Goal: Task Accomplishment & Management: Contribute content

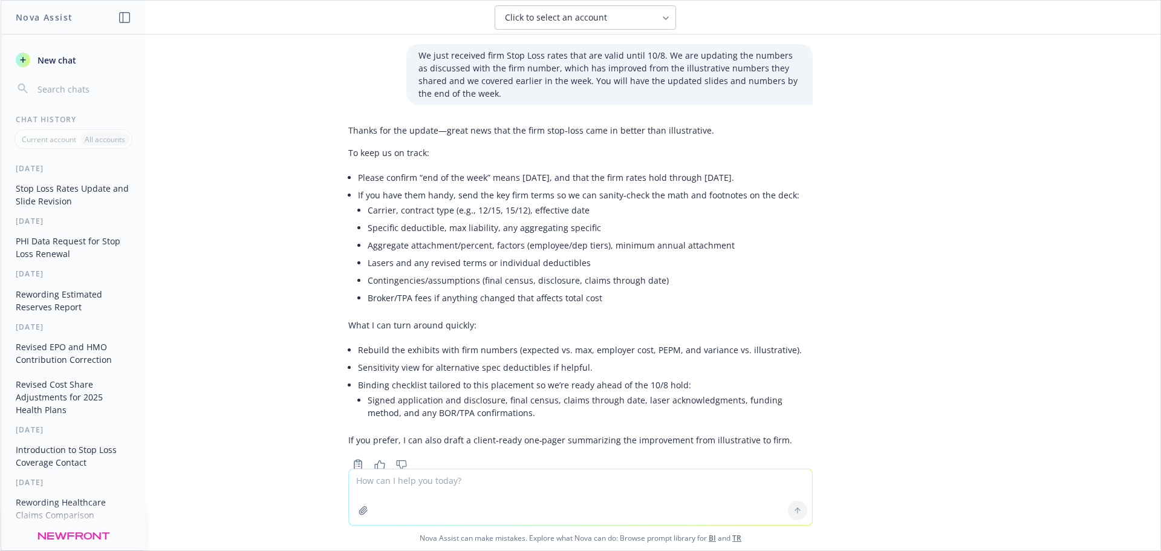
scroll to position [787, 0]
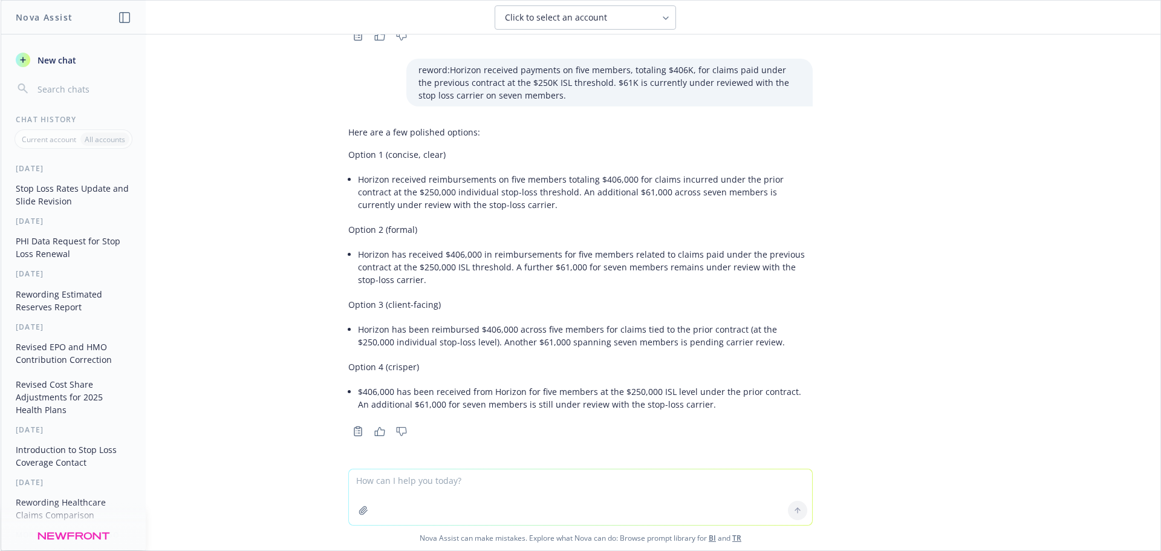
click at [362, 488] on textarea at bounding box center [580, 497] width 463 height 56
type textarea "how long can runout claims be paid"
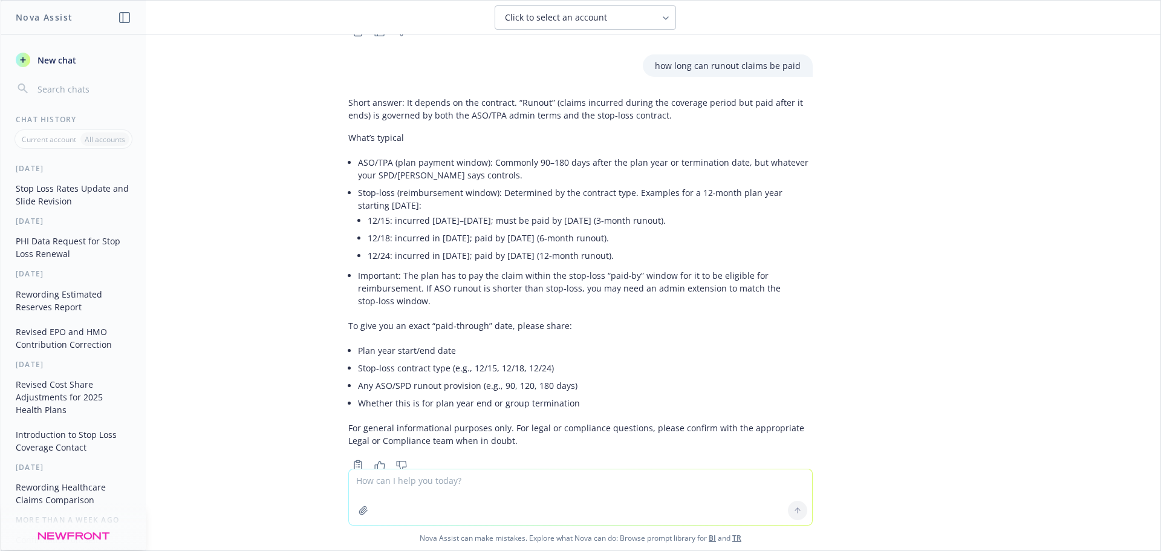
scroll to position [1221, 0]
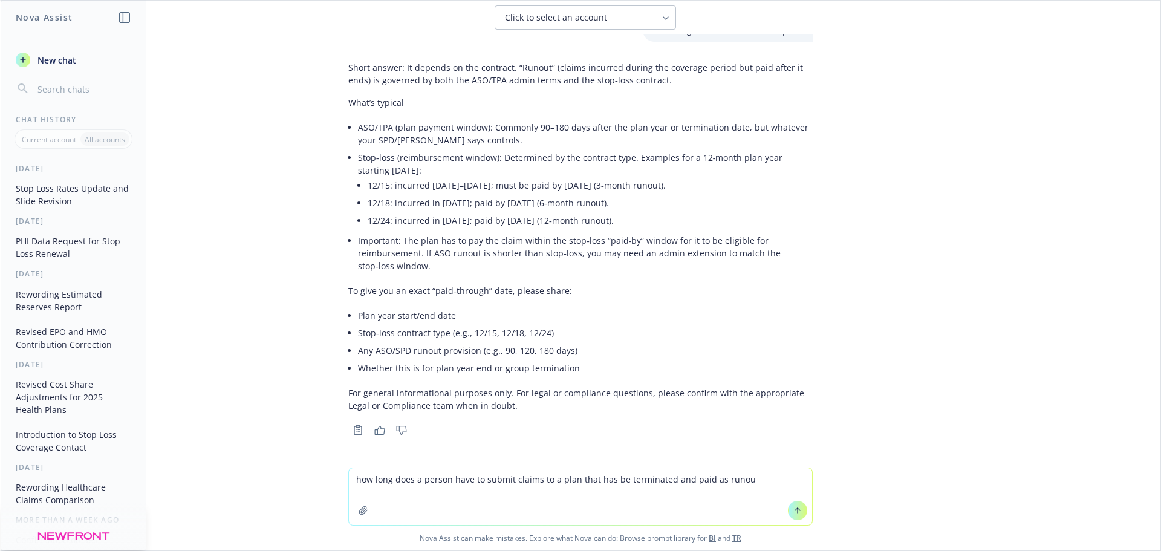
type textarea "how long does a person have to submit claims to a plan that has be terminated a…"
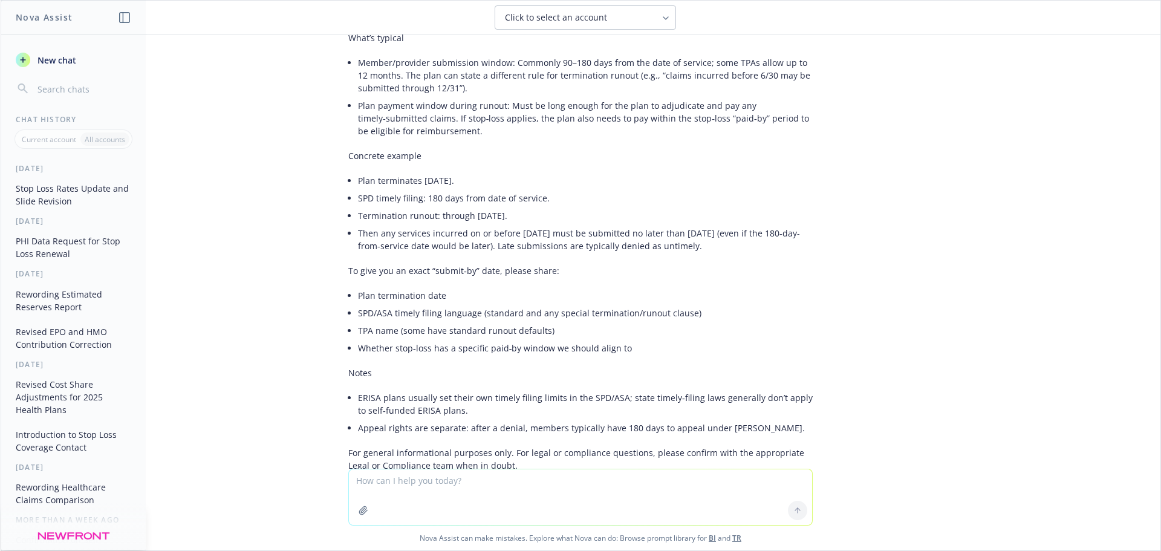
scroll to position [1680, 0]
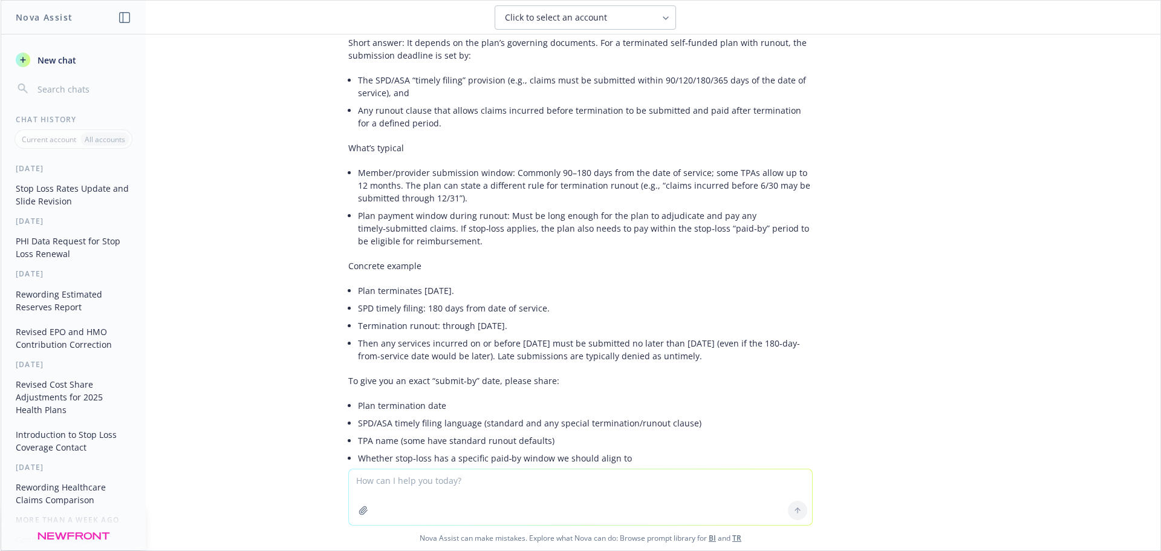
click at [376, 490] on textarea at bounding box center [580, 497] width 463 height 56
paste textarea "Runout claims may continue to be shown as members have 12 months from date of s…"
type textarea "reword Runout claims may continue to be shown as members have 12 months from da…"
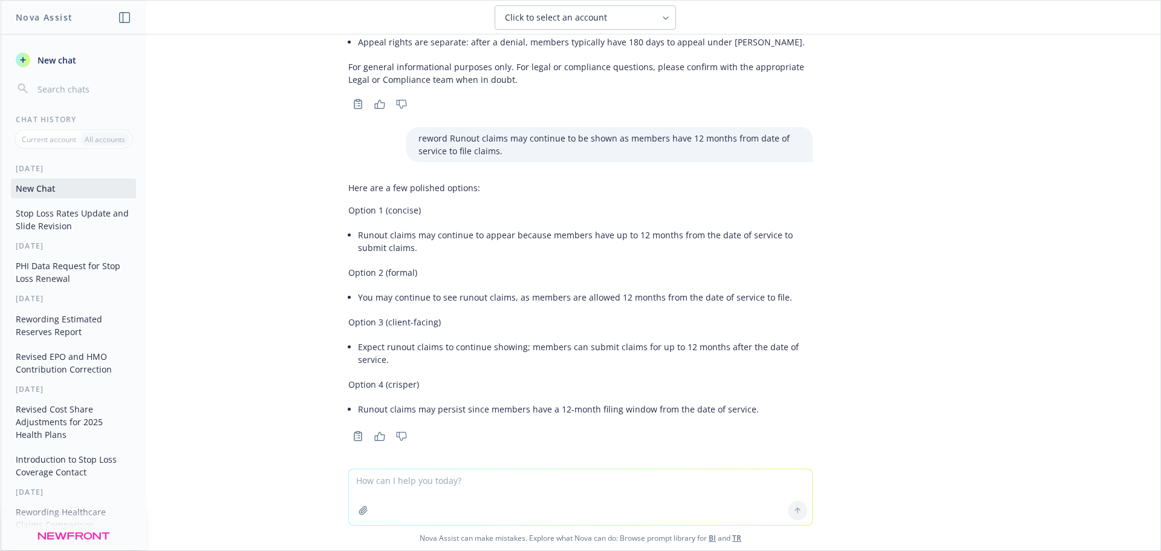
scroll to position [2193, 0]
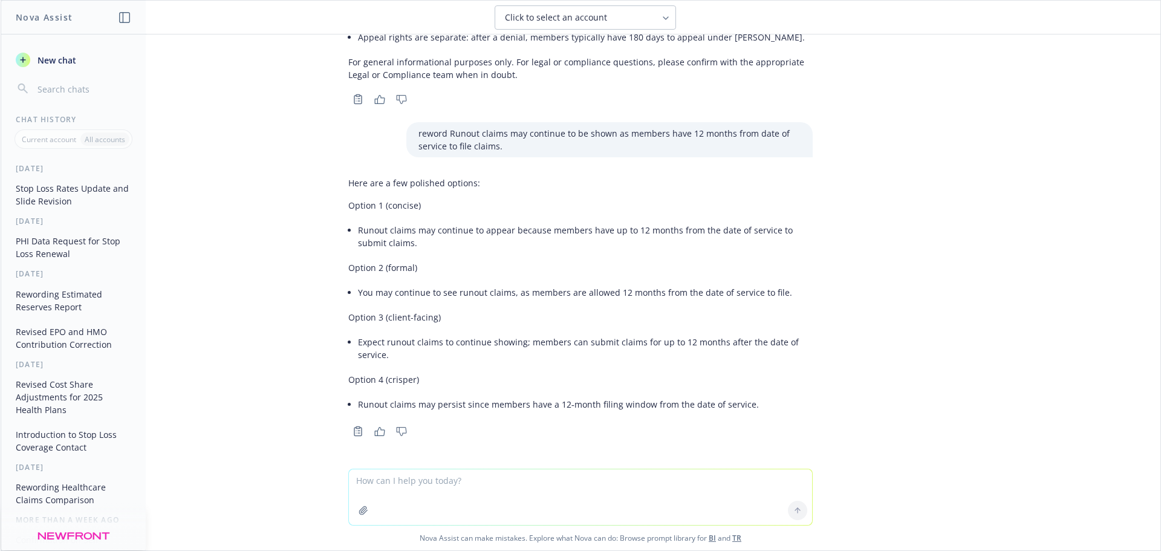
click at [362, 483] on textarea at bounding box center [580, 497] width 463 height 56
paste textarea "To date, no members to report under UMR or Surest as no one has exceeded the wa…"
type textarea "To date, no members to report under UMR or Surest as no one has exceeded the wa…"
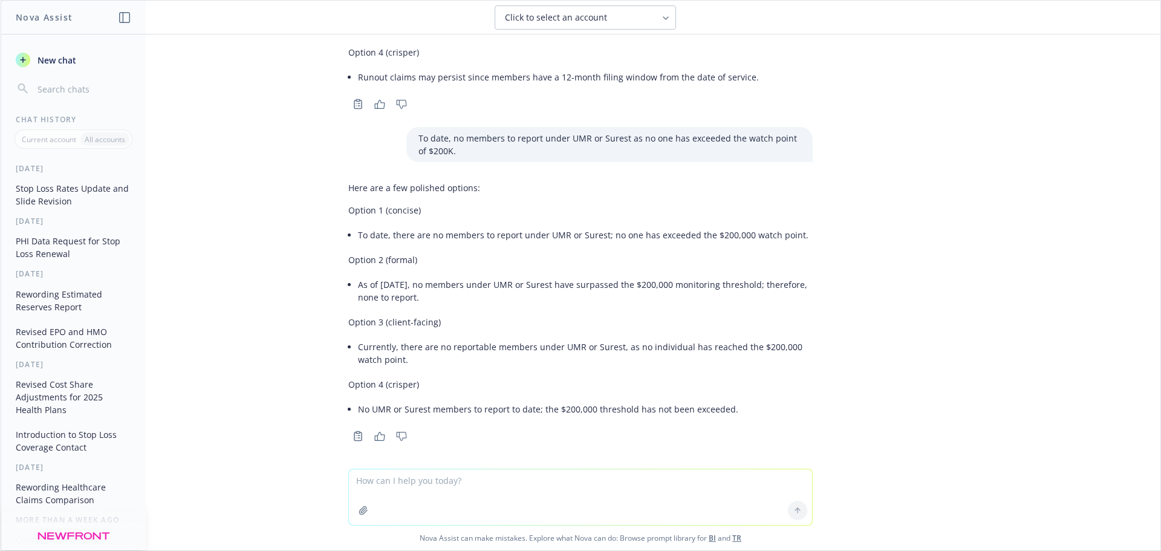
scroll to position [2525, 0]
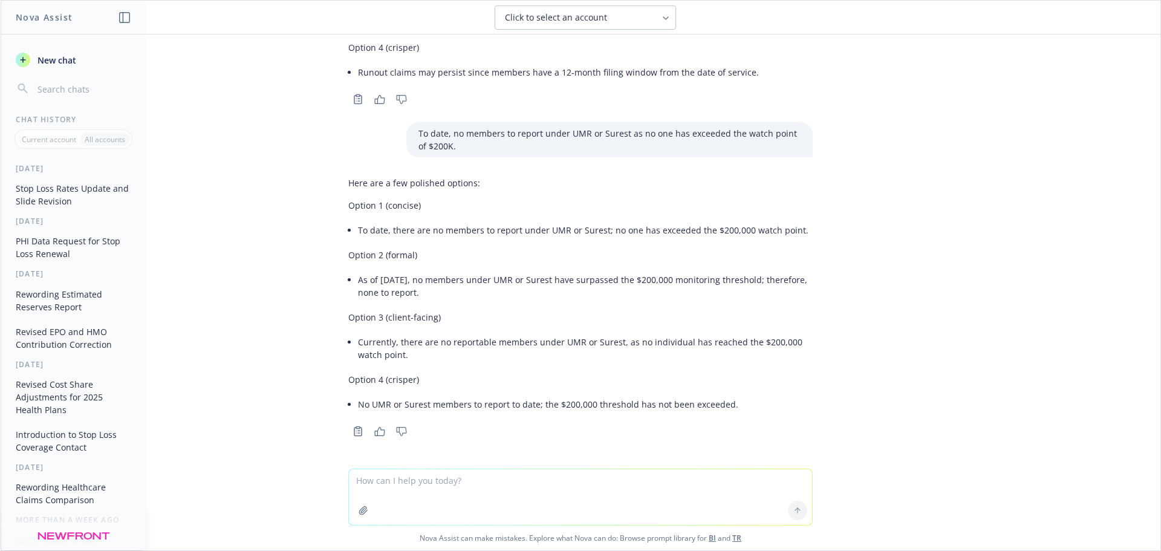
click at [373, 483] on textarea at bounding box center [580, 497] width 463 height 56
type textarea "how does the surest plan save money"
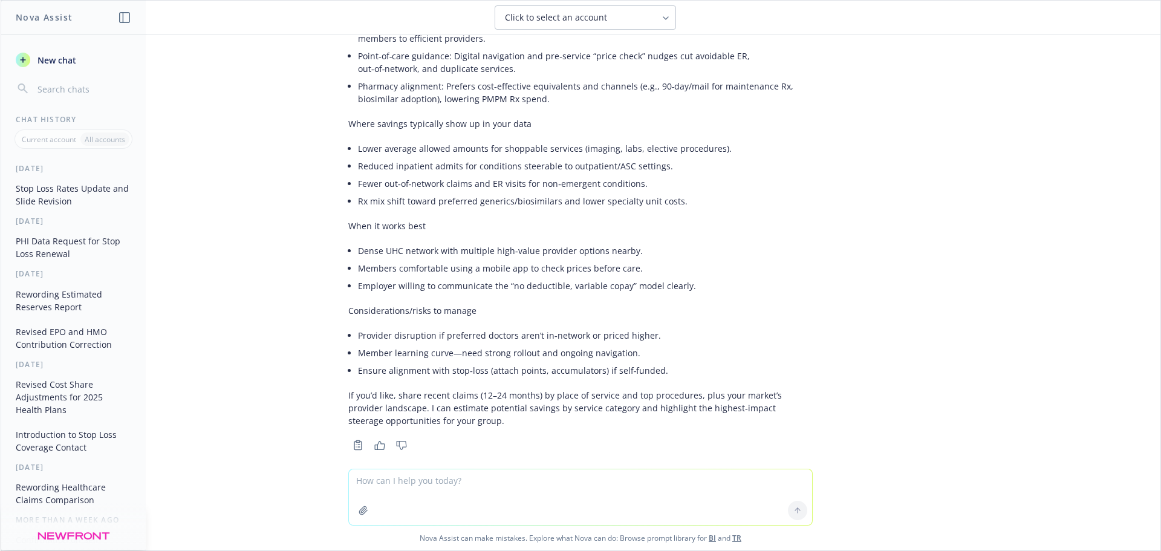
scroll to position [3209, 0]
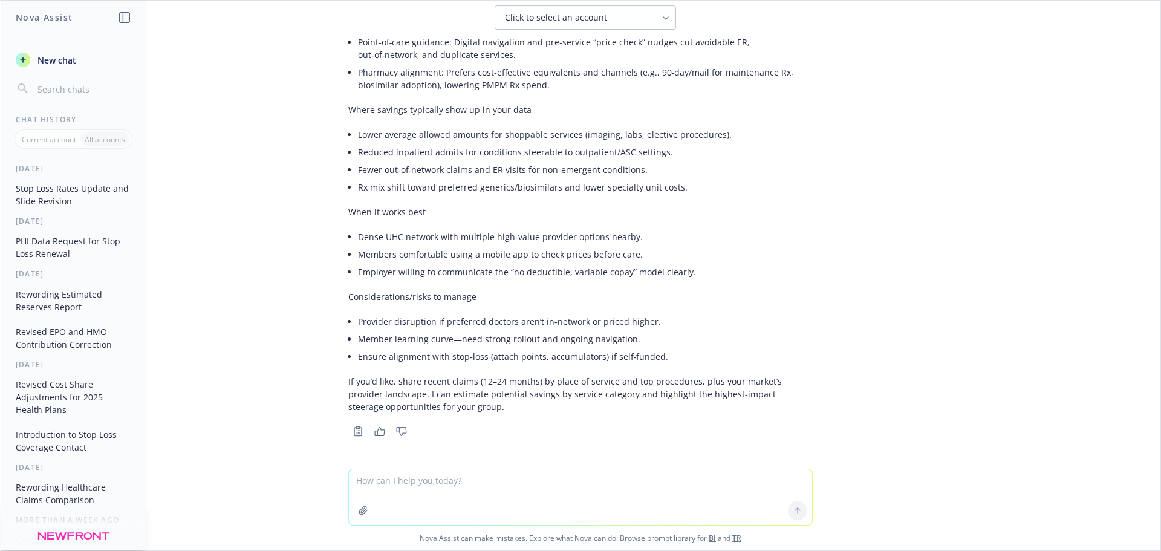
click at [369, 484] on textarea at bounding box center [580, 497] width 463 height 56
type textarea "condense this"
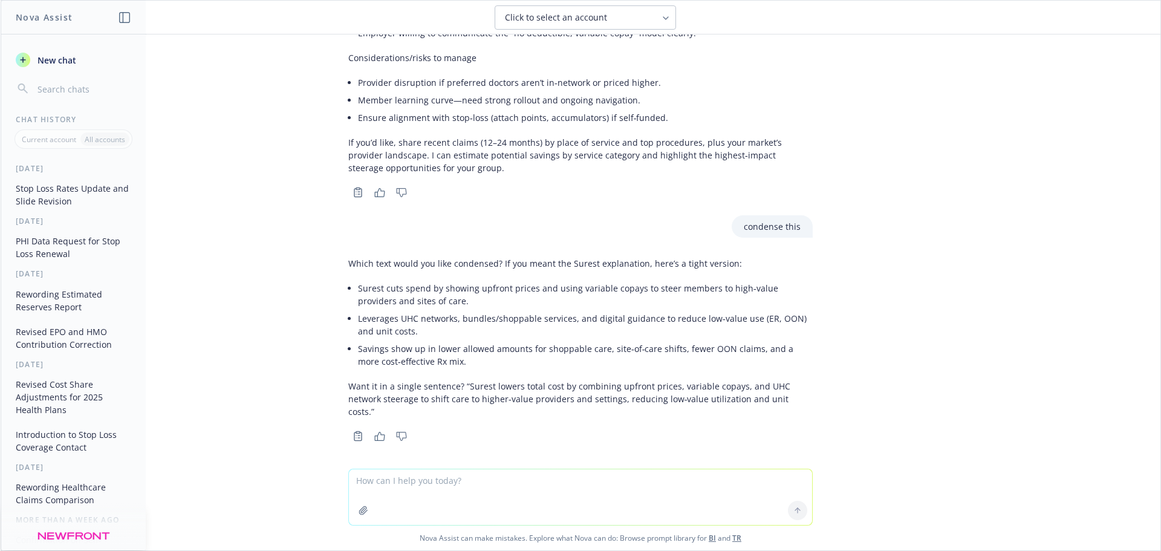
scroll to position [3440, 0]
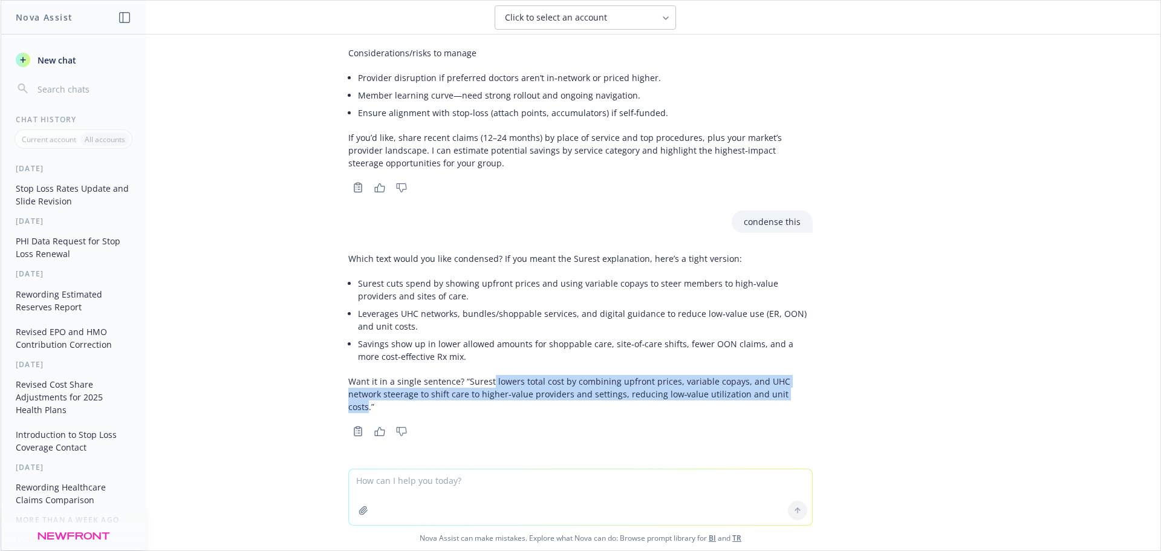
drag, startPoint x: 480, startPoint y: 394, endPoint x: 749, endPoint y: 408, distance: 269.4
click at [749, 408] on p "Want it in a single sentence? “Surest lowers total cost by combining upfront pr…" at bounding box center [580, 394] width 464 height 38
copy p "lowers total cost by combining upfront prices, variable copays, and UHC network…"
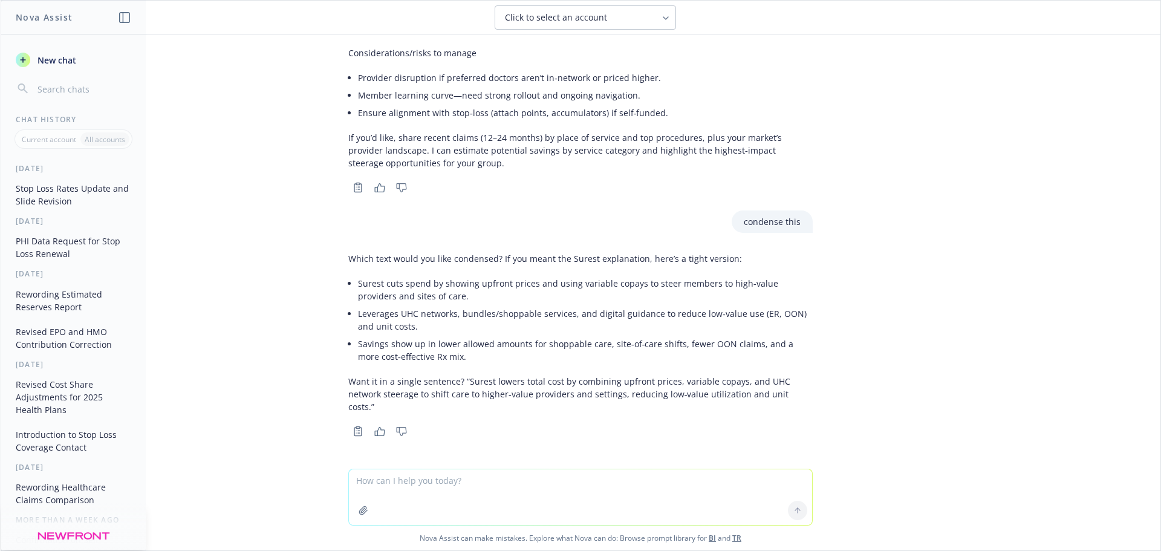
click at [403, 482] on textarea at bounding box center [580, 497] width 463 height 56
paste textarea "Gross claims cost per employee are trending downward possibly influenced by the…"
type textarea "Gross claims cost per employee are trending downward possibly influenced by the…"
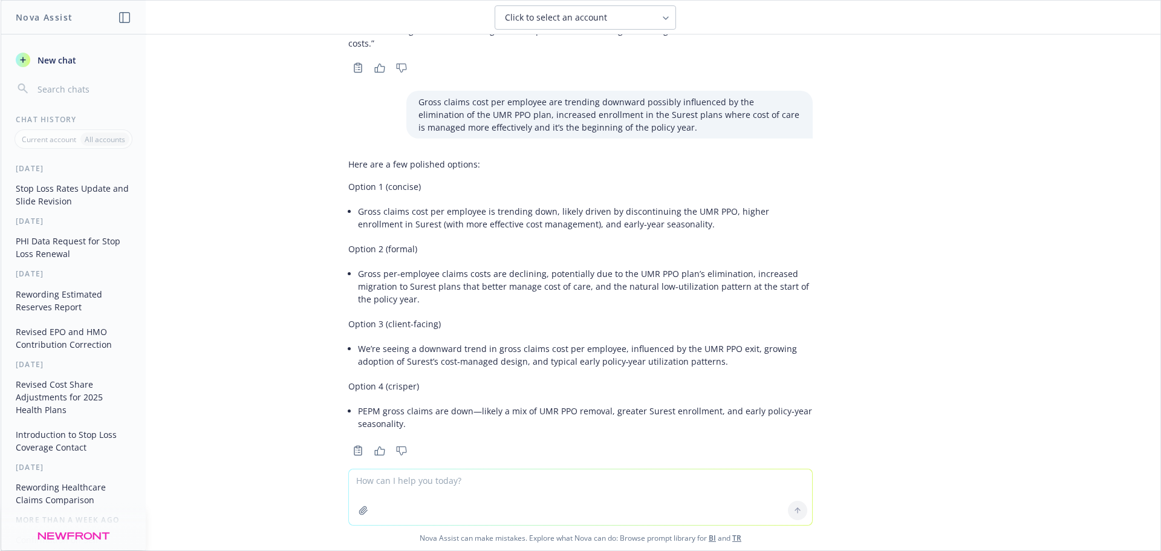
scroll to position [3823, 0]
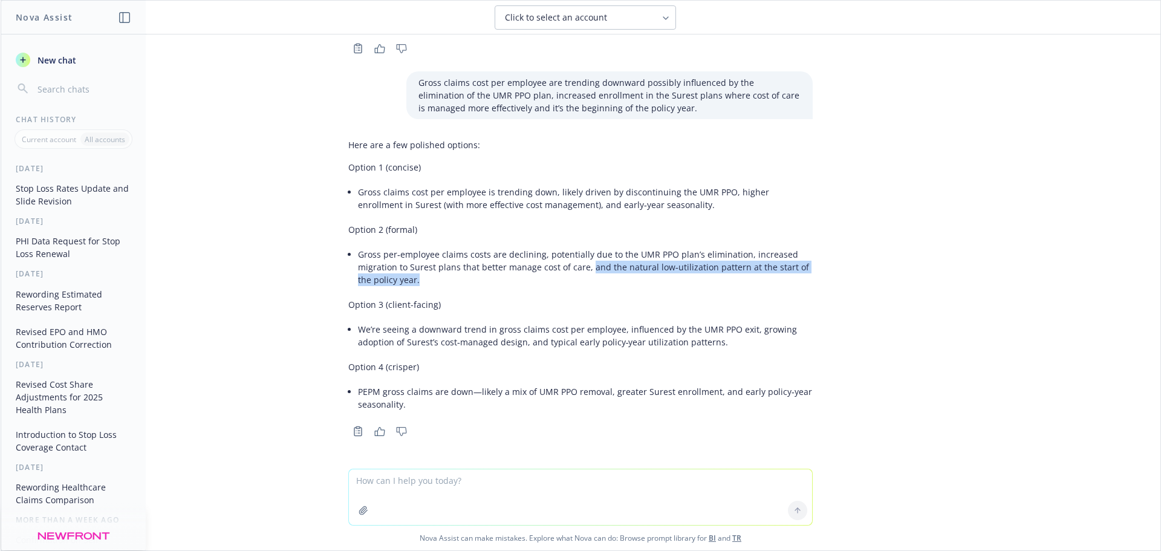
drag, startPoint x: 580, startPoint y: 269, endPoint x: 392, endPoint y: 277, distance: 188.2
click at [392, 277] on li "Gross per‑employee claims costs are declining, potentially due to the UMR PPO p…" at bounding box center [585, 266] width 455 height 43
copy li "and the natural low‑utilization pattern at the start of the policy year."
click at [698, 41] on div "Copy to clipboard Thumbs up Thumbs down" at bounding box center [580, 48] width 464 height 17
click at [388, 480] on textarea at bounding box center [580, 497] width 463 height 56
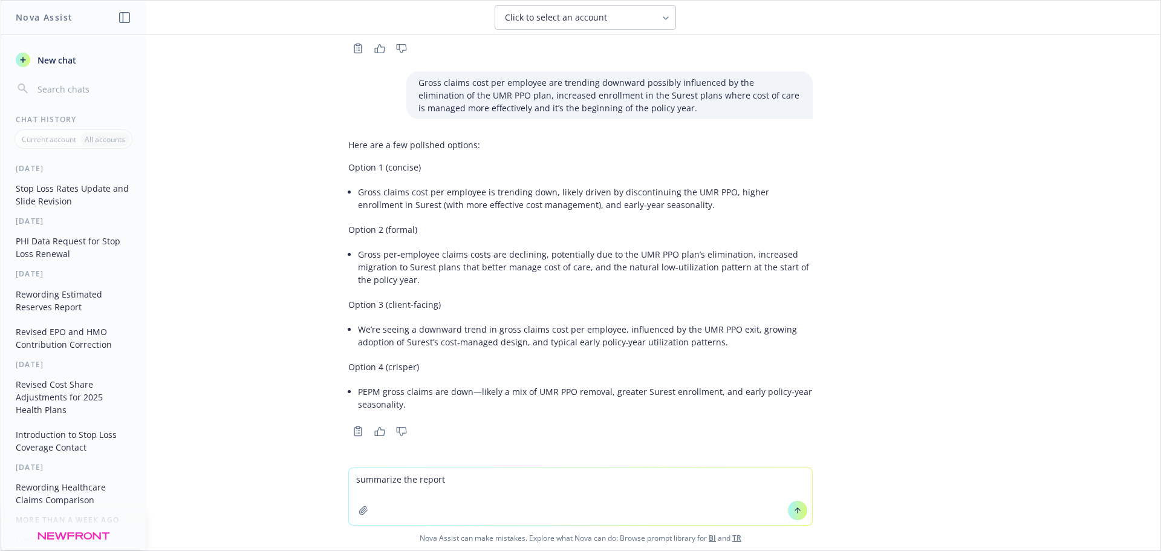
type textarea "summarize the report"
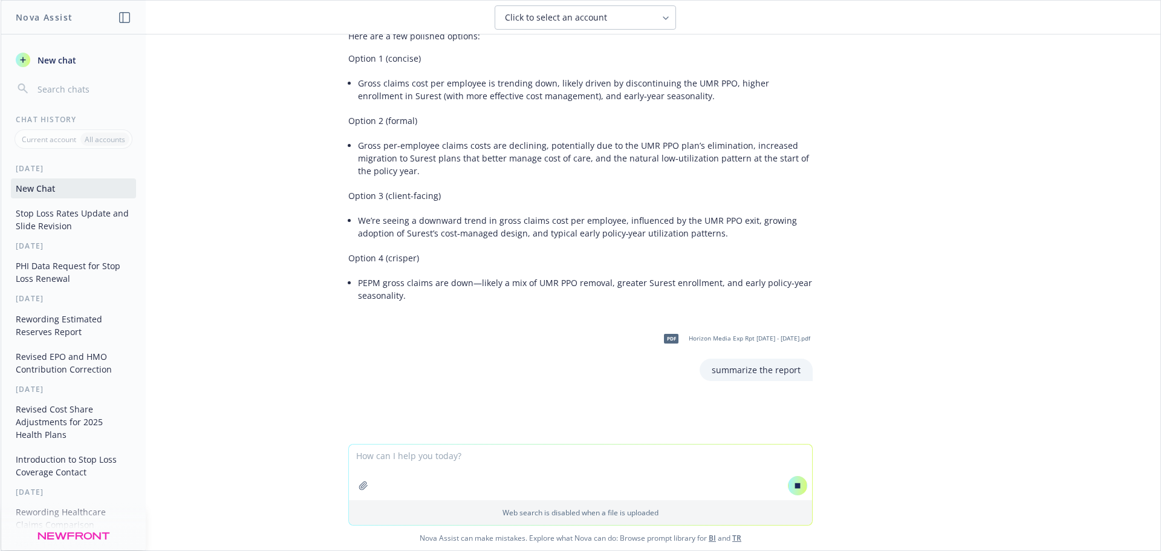
scroll to position [3743, 0]
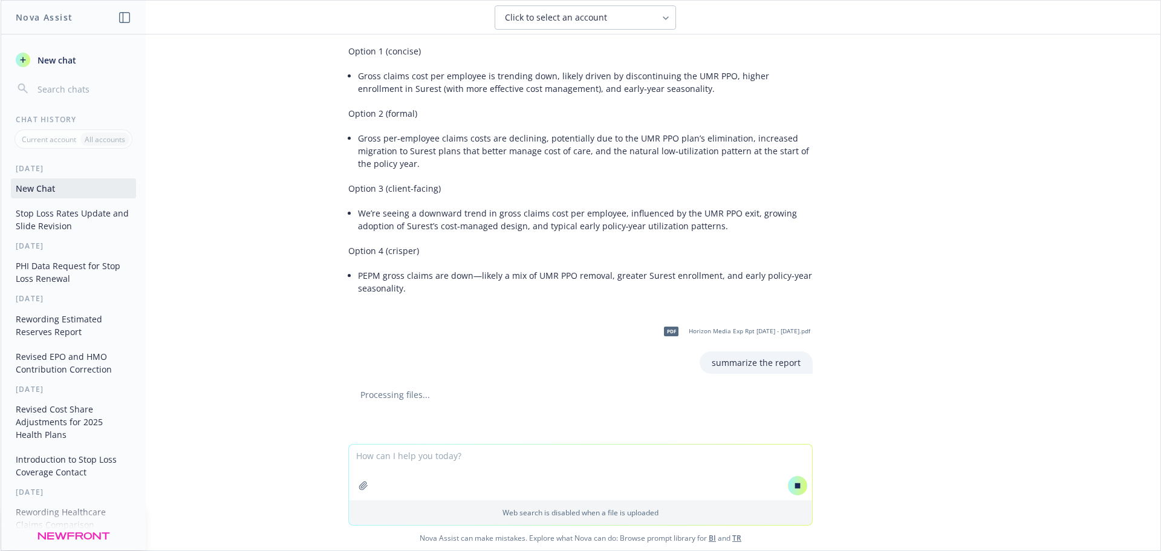
click at [1096, 516] on div "Web search is disabled when a file is uploaded Nova Assist can make mistakes. E…" at bounding box center [581, 497] width 1160 height 106
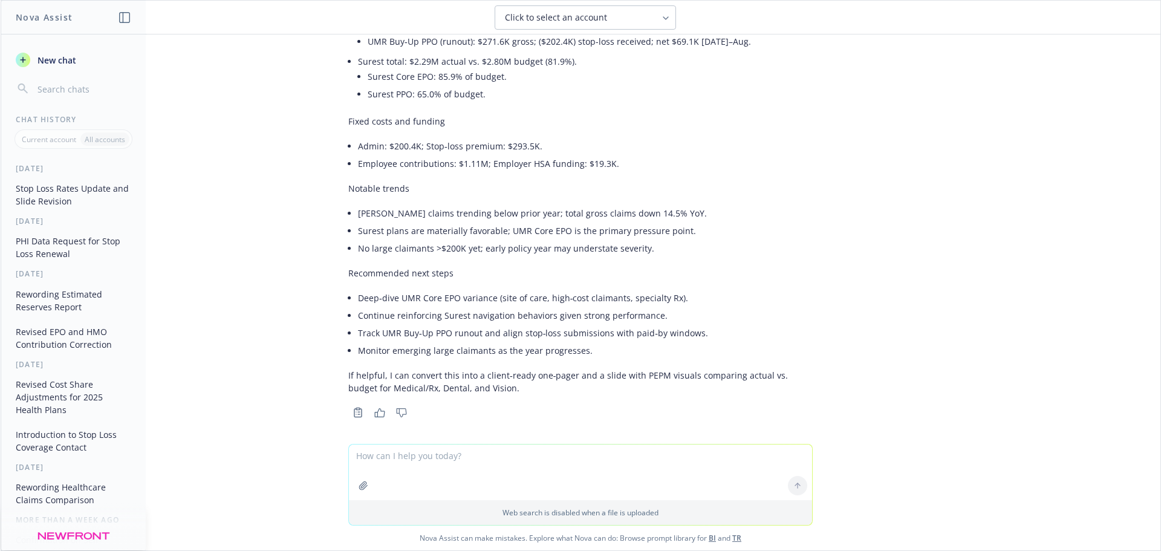
scroll to position [4651, 0]
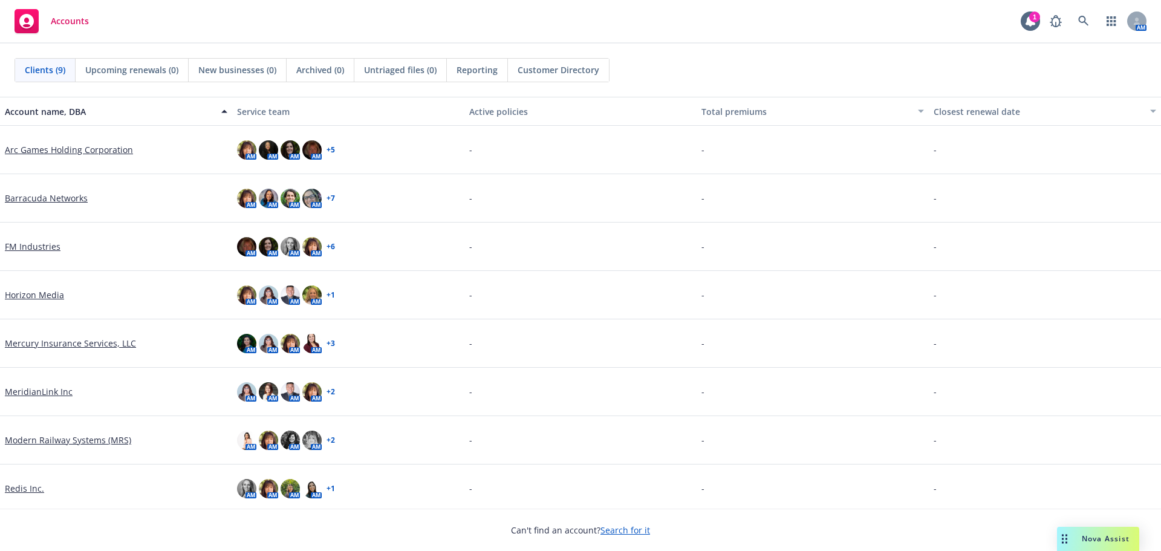
click at [27, 291] on link "Horizon Media" at bounding box center [34, 294] width 59 height 13
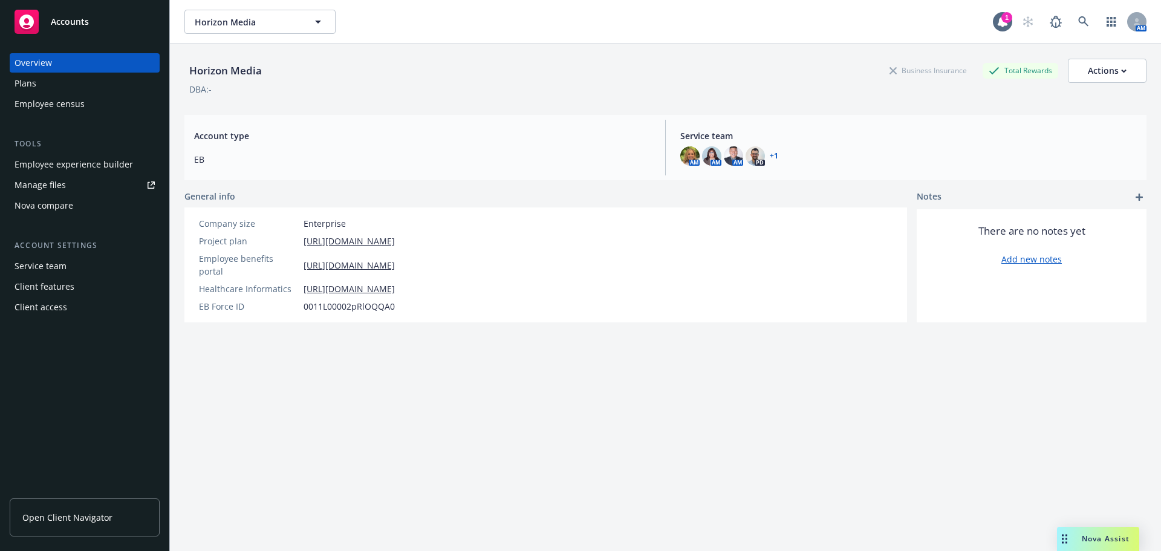
click at [51, 180] on div "Manage files" at bounding box center [40, 184] width 51 height 19
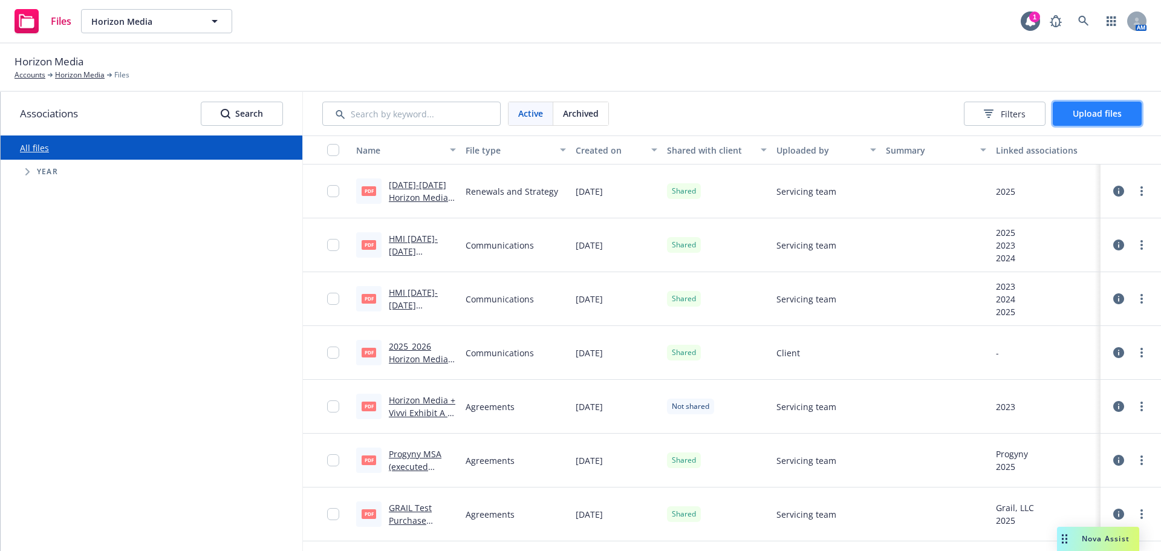
click at [1103, 111] on span "Upload files" at bounding box center [1096, 113] width 49 height 11
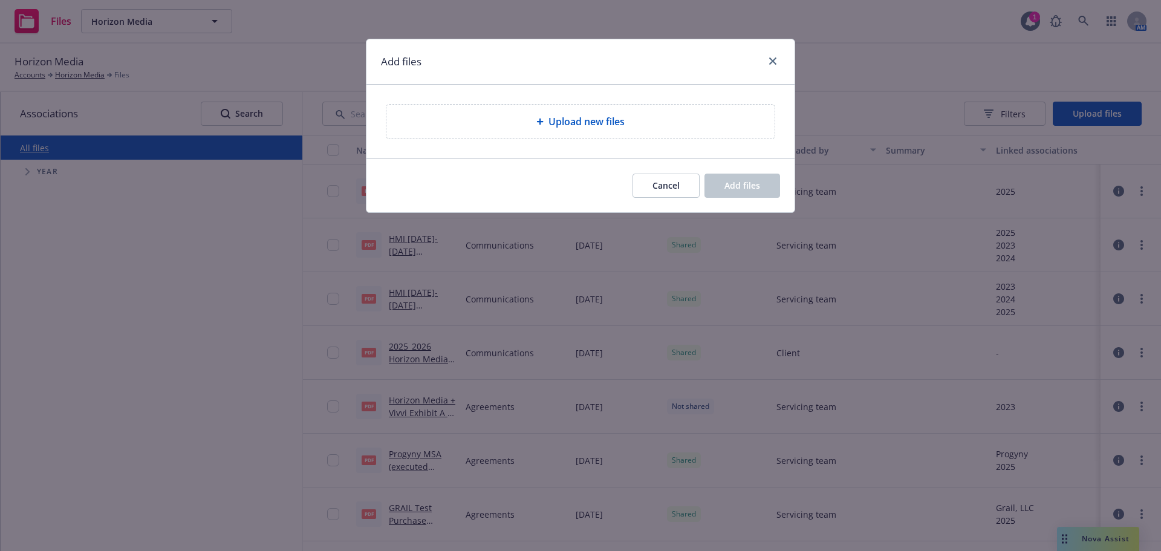
click at [597, 125] on span "Upload new files" at bounding box center [586, 121] width 76 height 15
click at [571, 120] on span "Upload new files" at bounding box center [586, 121] width 76 height 15
click at [156, 311] on div "Add files Upload new files Cancel Add files" at bounding box center [580, 275] width 1161 height 551
click at [779, 60] on link "close" at bounding box center [772, 61] width 15 height 15
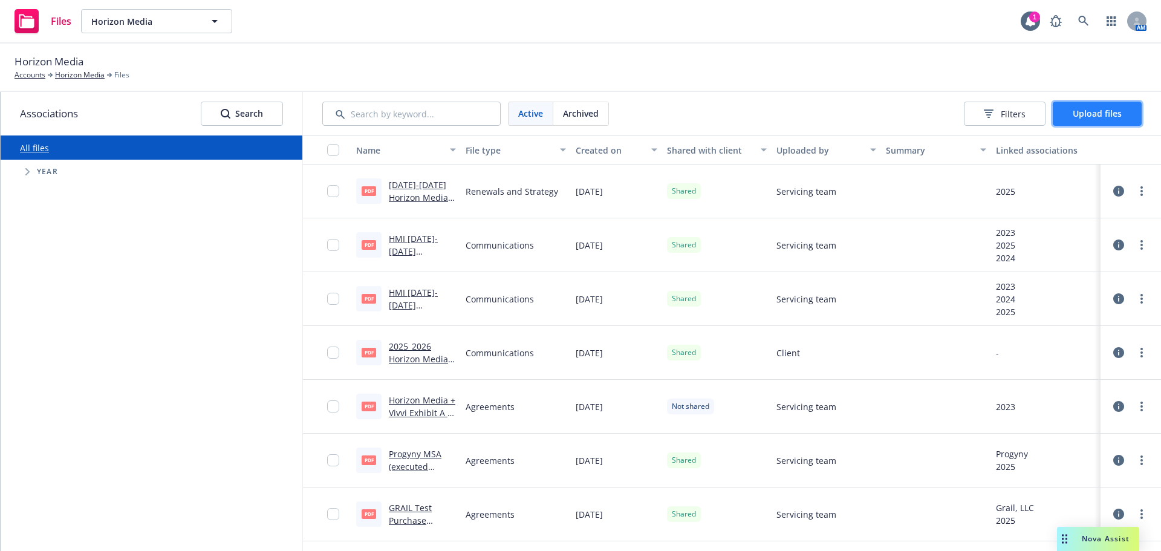
click at [1108, 111] on span "Upload files" at bounding box center [1096, 113] width 49 height 11
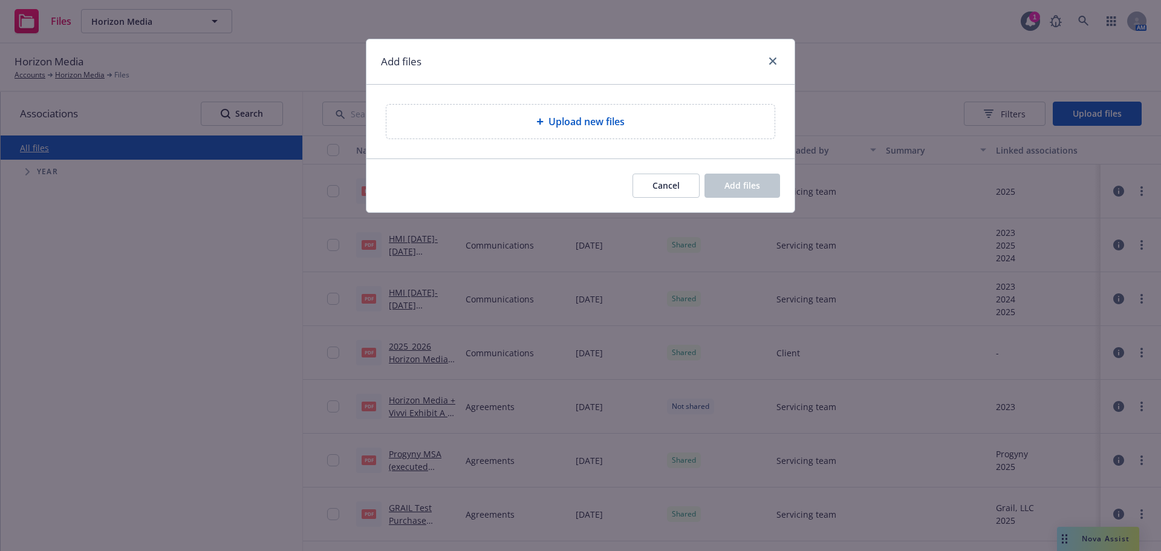
click at [518, 126] on div "Upload new files" at bounding box center [580, 121] width 369 height 15
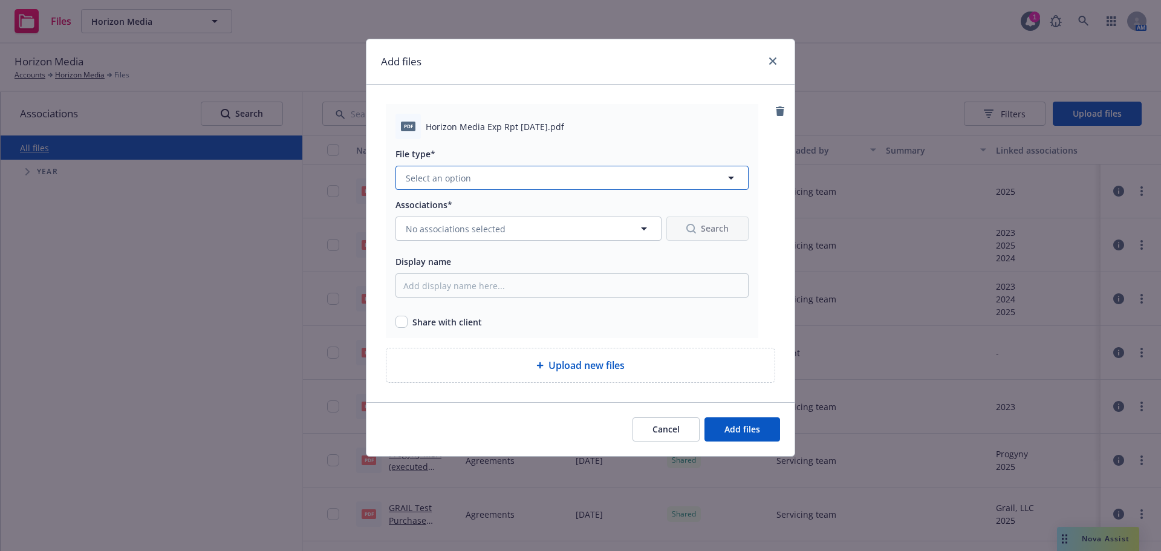
click at [464, 172] on span "Select an option" at bounding box center [438, 178] width 65 height 13
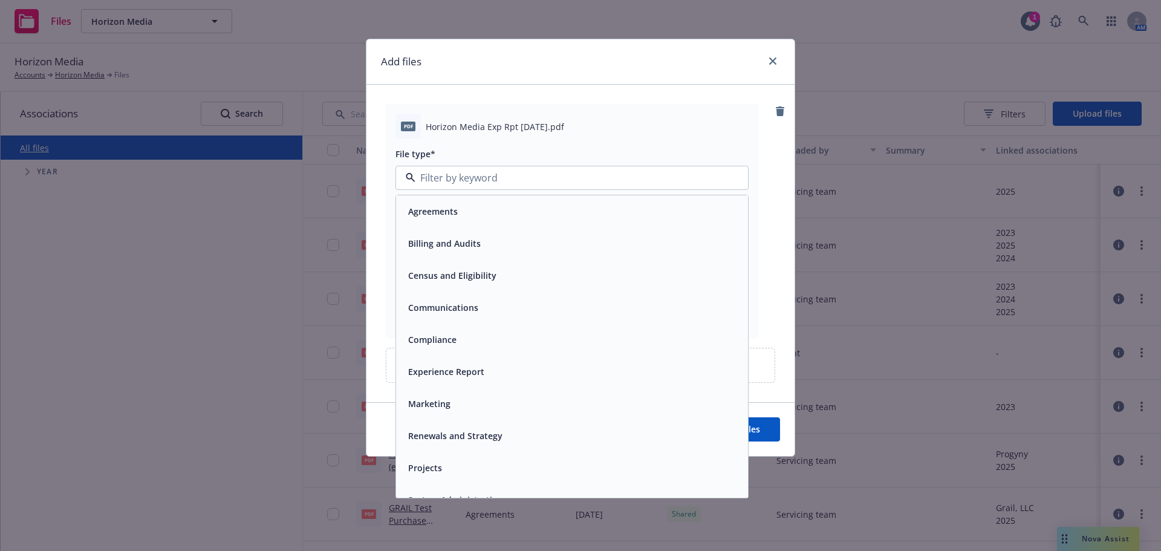
click at [461, 367] on span "Experience Report" at bounding box center [446, 371] width 76 height 13
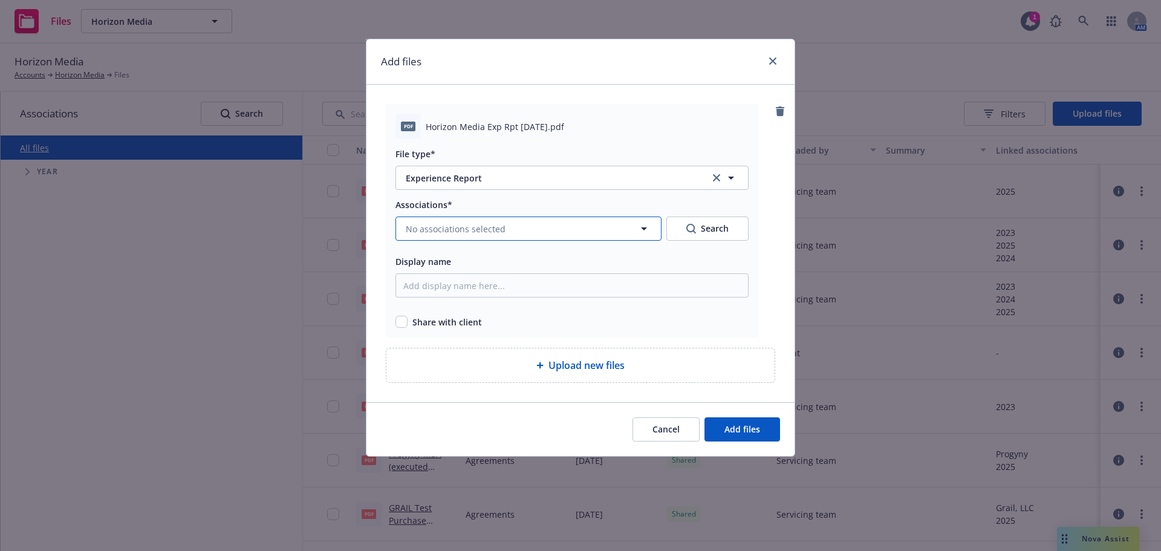
click at [551, 232] on button "No associations selected" at bounding box center [528, 228] width 266 height 24
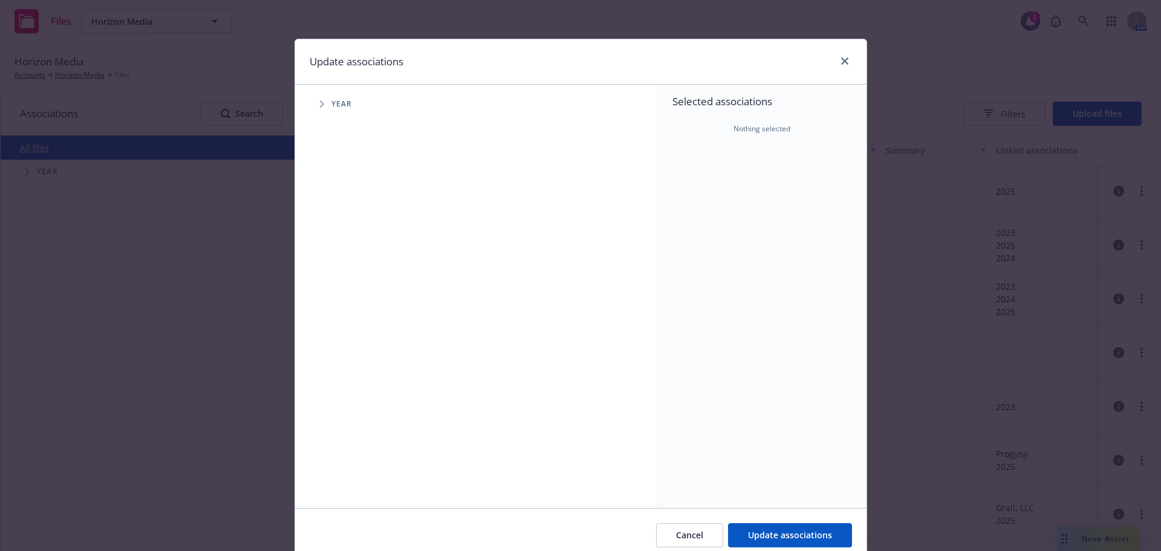
click at [314, 100] on span "Tree Example" at bounding box center [321, 103] width 19 height 19
click at [335, 268] on icon "Tree Example" at bounding box center [337, 269] width 4 height 7
drag, startPoint x: 560, startPoint y: 52, endPoint x: 517, endPoint y: 39, distance: 45.3
click at [517, 39] on div "Update associations" at bounding box center [580, 61] width 571 height 45
click at [346, 268] on input "Tree Example" at bounding box center [352, 270] width 12 height 12
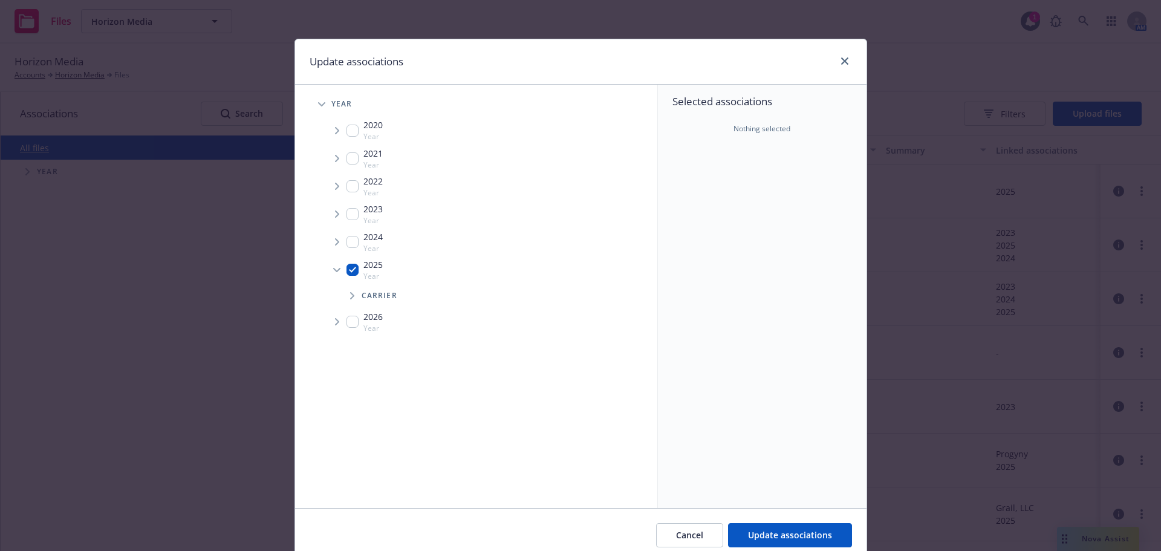
checkbox input "true"
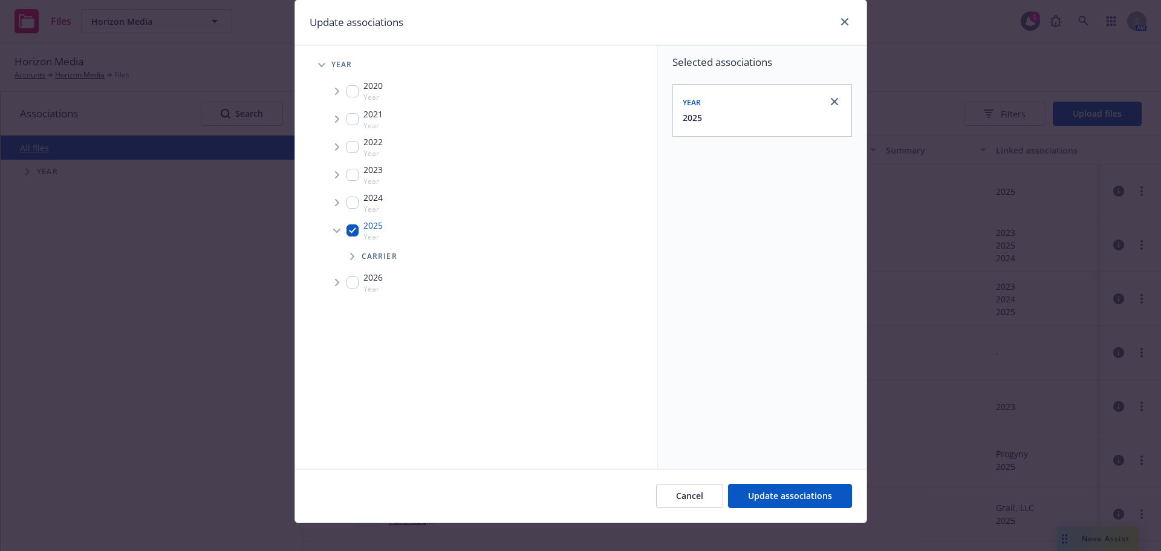
scroll to position [50, 0]
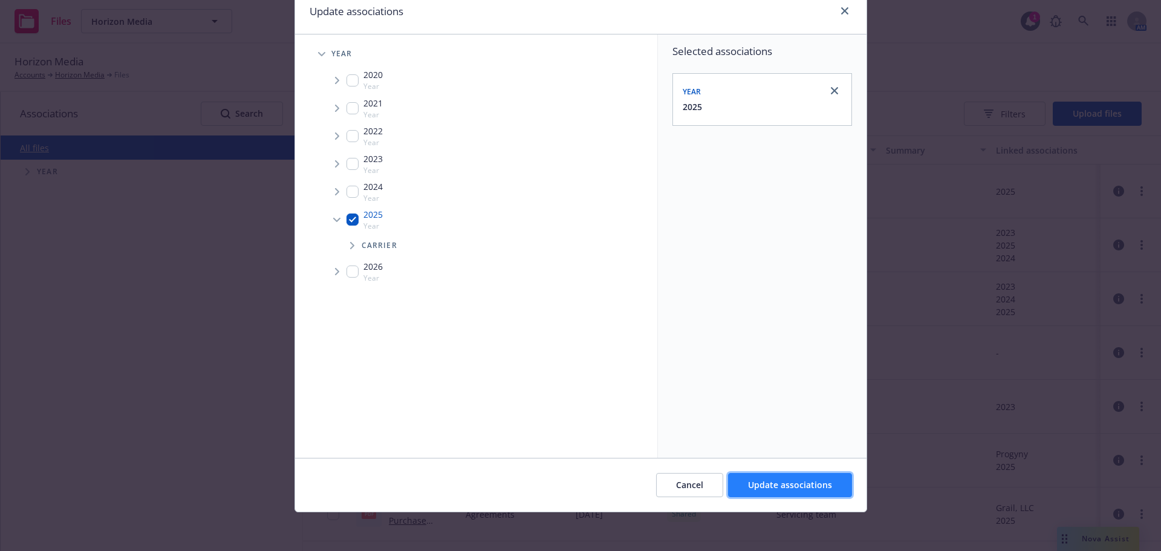
click at [788, 481] on span "Update associations" at bounding box center [790, 484] width 84 height 11
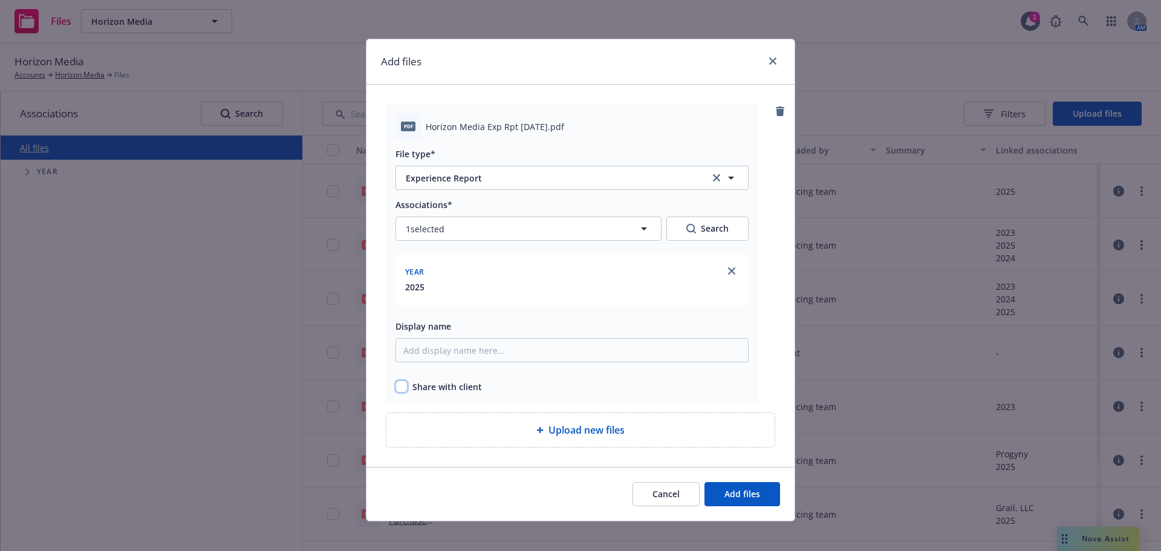
click at [397, 392] on input "checkbox" at bounding box center [401, 386] width 12 height 12
checkbox input "true"
click at [748, 496] on span "Add files" at bounding box center [742, 493] width 36 height 11
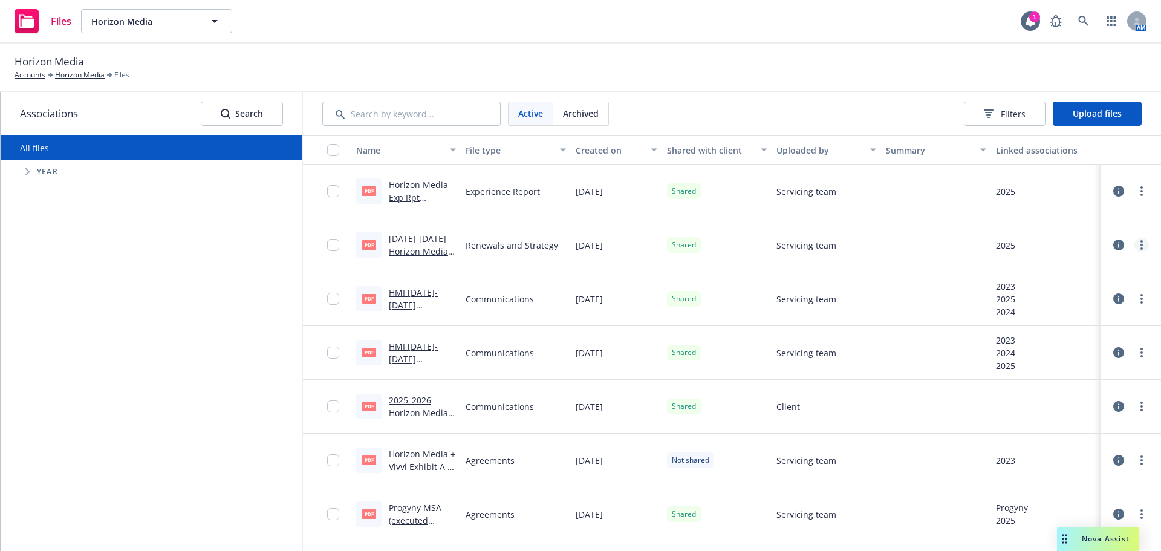
click at [1136, 247] on link "more" at bounding box center [1141, 245] width 15 height 15
click at [1140, 193] on icon "more" at bounding box center [1141, 191] width 2 height 10
click at [1107, 111] on span "Upload files" at bounding box center [1096, 113] width 49 height 11
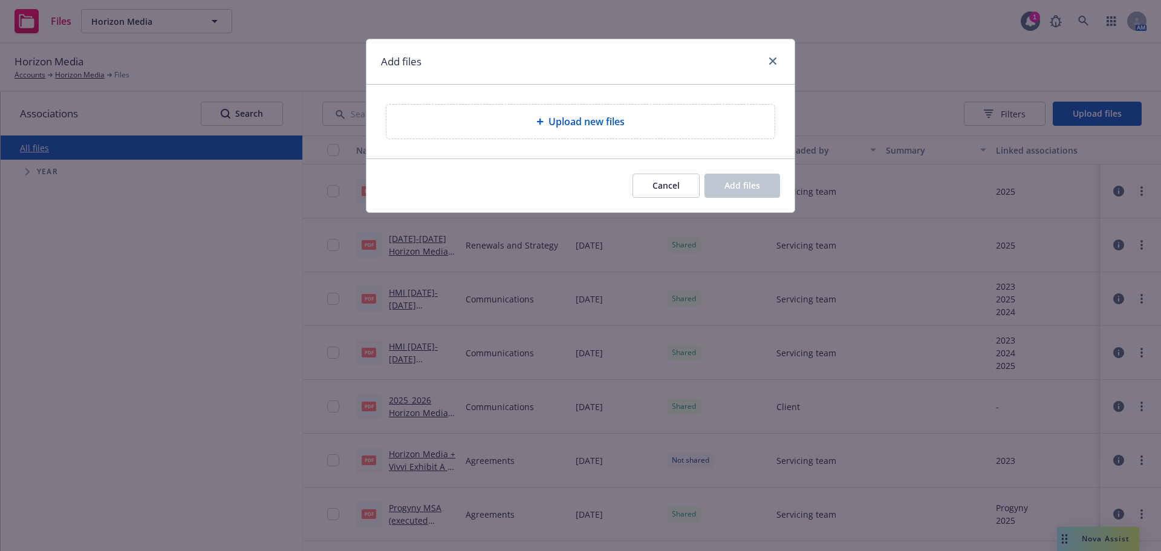
click at [631, 126] on div "Upload new files" at bounding box center [580, 121] width 369 height 15
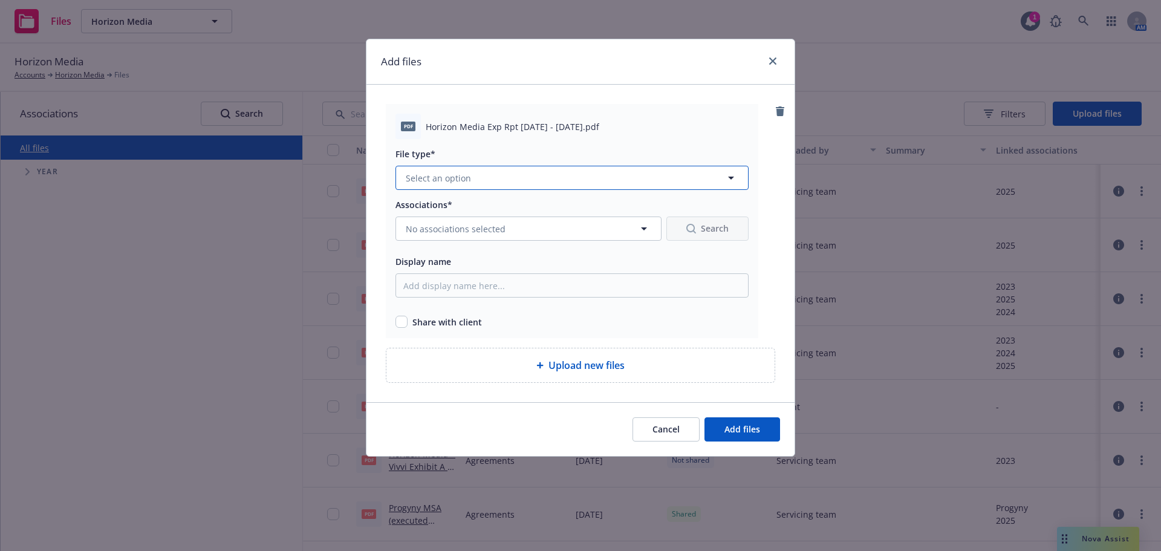
click at [501, 180] on button "Select an option" at bounding box center [571, 178] width 353 height 24
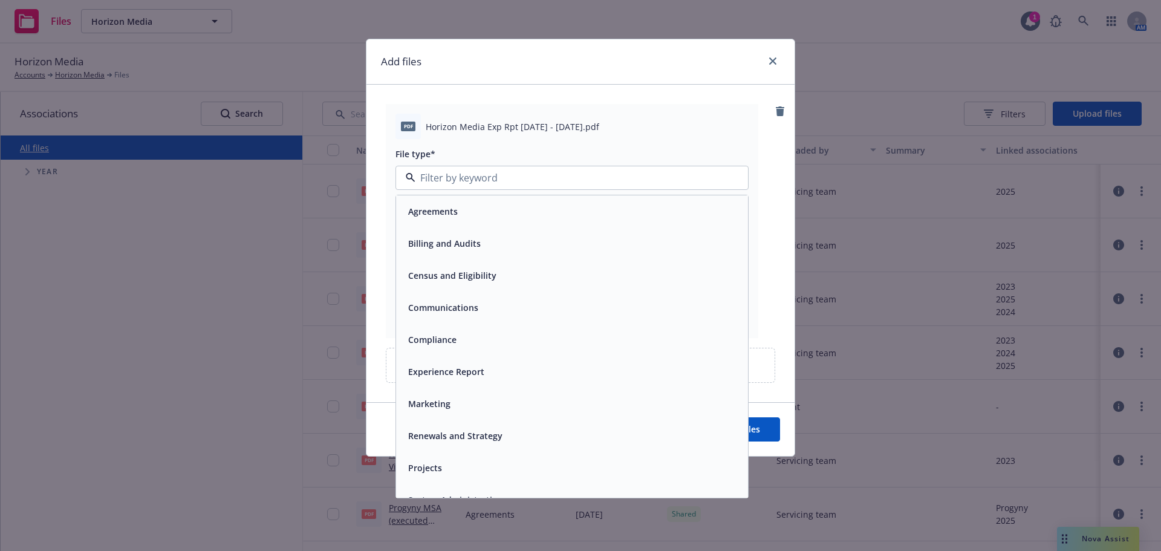
click at [458, 365] on div "Experience Report" at bounding box center [444, 372] width 83 height 18
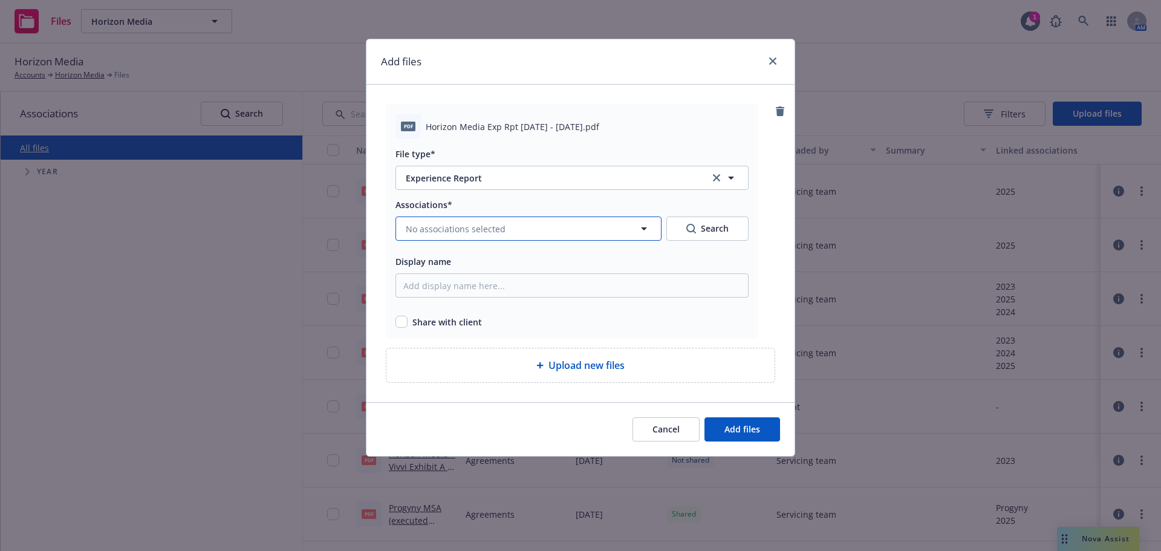
click at [467, 228] on span "No associations selected" at bounding box center [456, 228] width 100 height 13
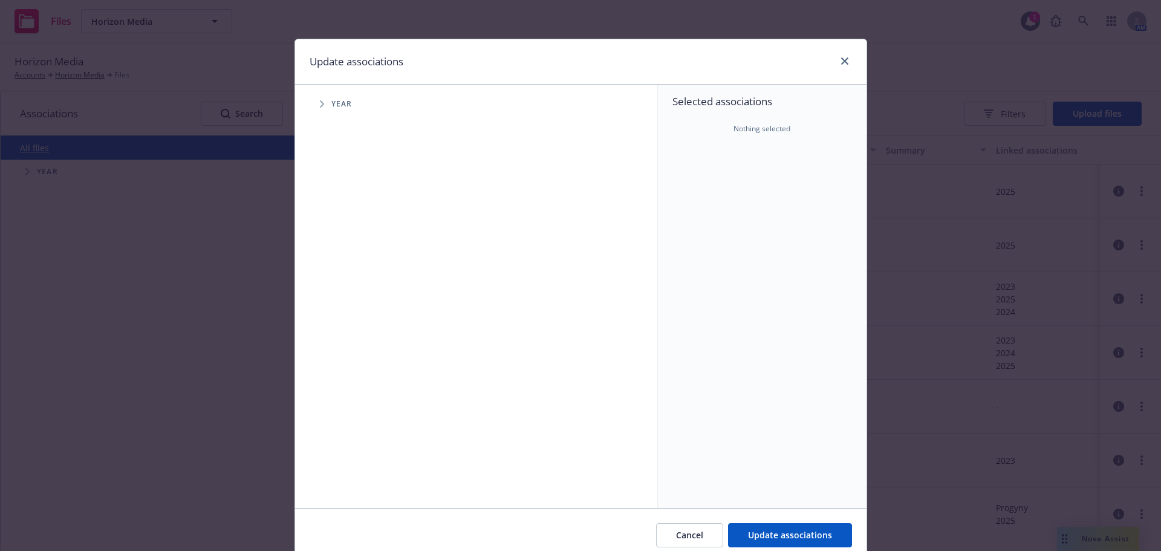
click at [320, 105] on icon "Tree Example" at bounding box center [322, 103] width 5 height 7
click at [336, 270] on span "Tree Example" at bounding box center [336, 269] width 19 height 19
click at [352, 270] on input "Tree Example" at bounding box center [352, 270] width 12 height 12
checkbox input "true"
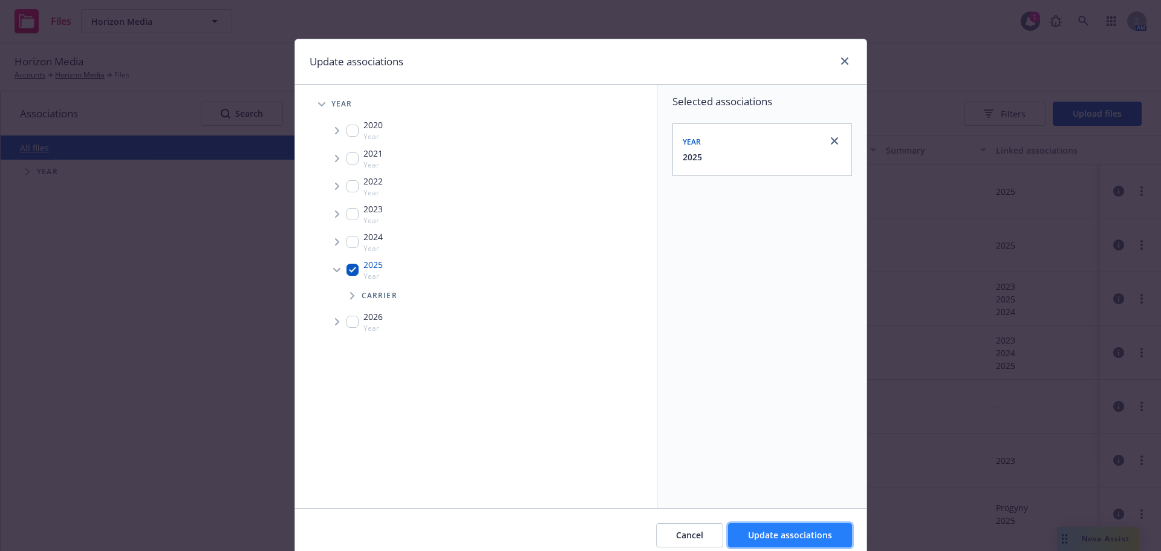
click at [817, 534] on span "Update associations" at bounding box center [790, 534] width 84 height 11
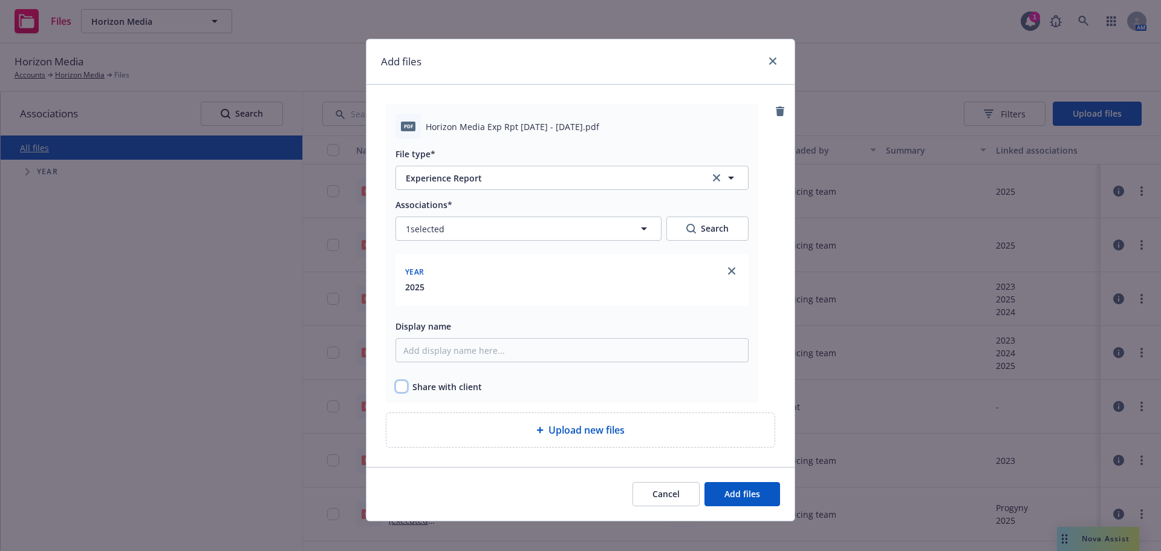
click at [403, 389] on input "checkbox" at bounding box center [401, 386] width 12 height 12
checkbox input "true"
click at [761, 495] on button "Add files" at bounding box center [742, 494] width 76 height 24
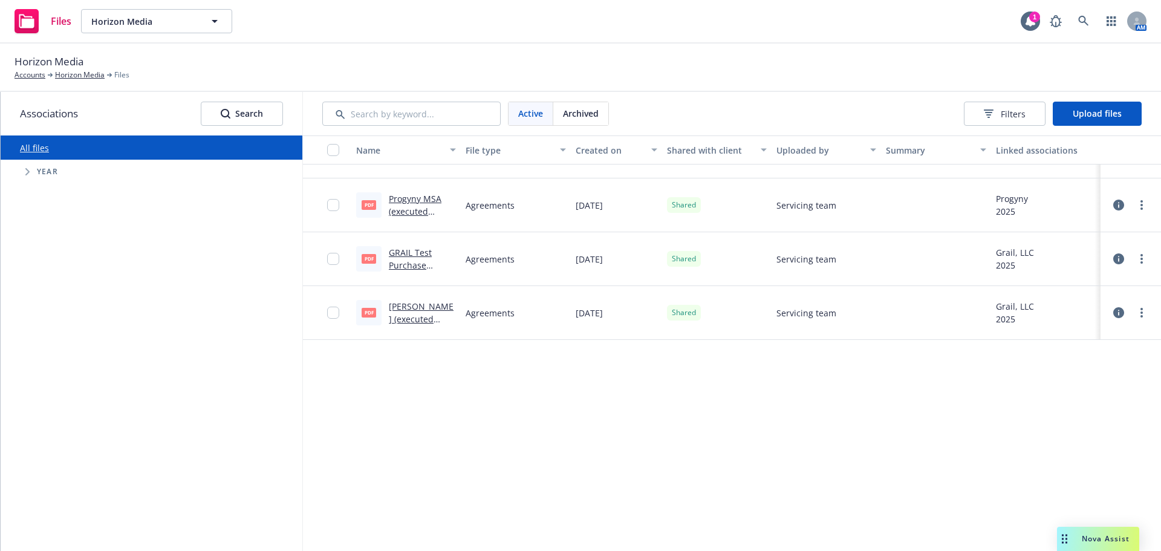
scroll to position [0, 0]
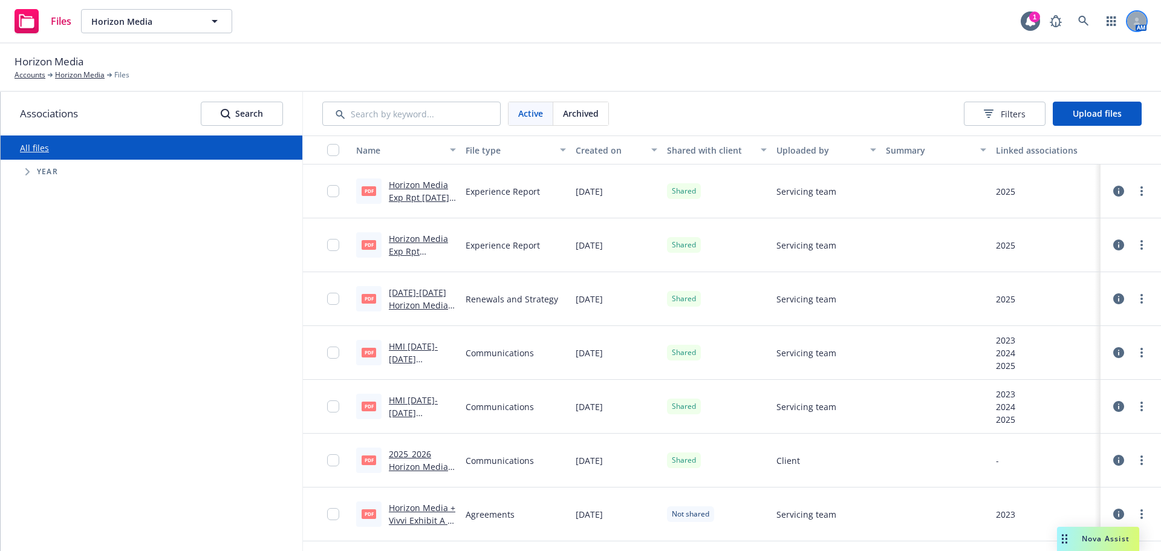
click at [1135, 21] on icon at bounding box center [1136, 21] width 7 height 7
click at [1043, 62] on link "Log out" at bounding box center [1085, 54] width 121 height 24
